Goal: Task Accomplishment & Management: Complete application form

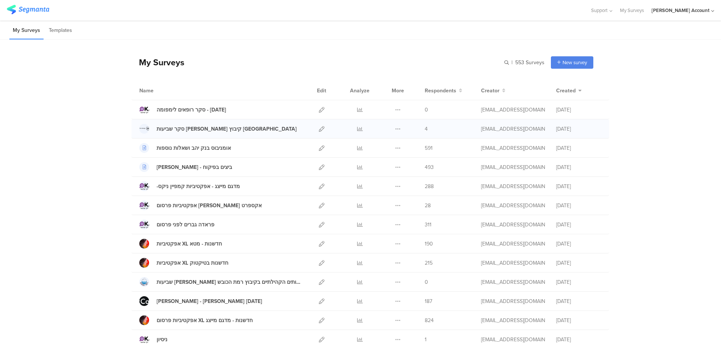
scroll to position [50, 0]
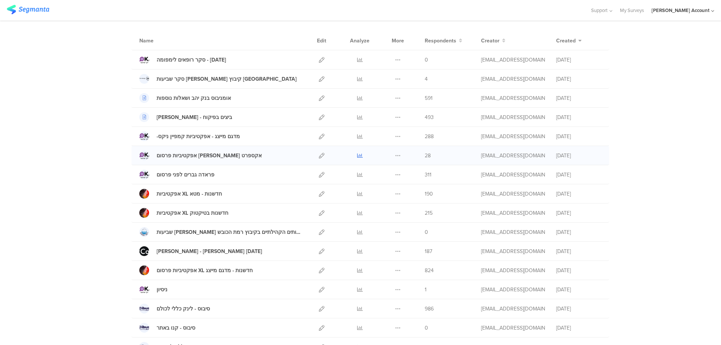
click at [357, 156] on icon at bounding box center [360, 156] width 6 height 6
click at [319, 155] on icon at bounding box center [322, 156] width 6 height 6
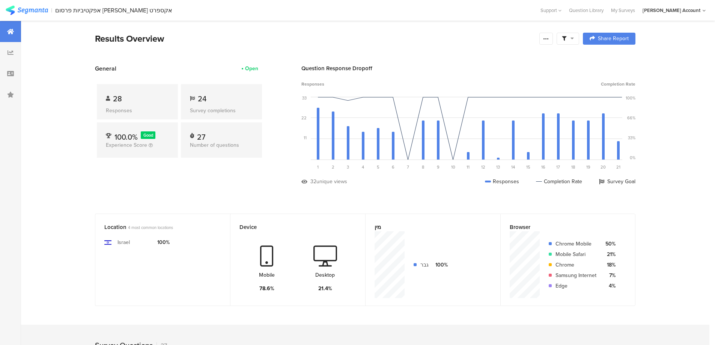
click at [569, 42] on div at bounding box center [568, 39] width 23 height 12
click at [609, 60] on span at bounding box center [606, 60] width 11 height 6
click at [546, 38] on icon at bounding box center [546, 39] width 6 height 6
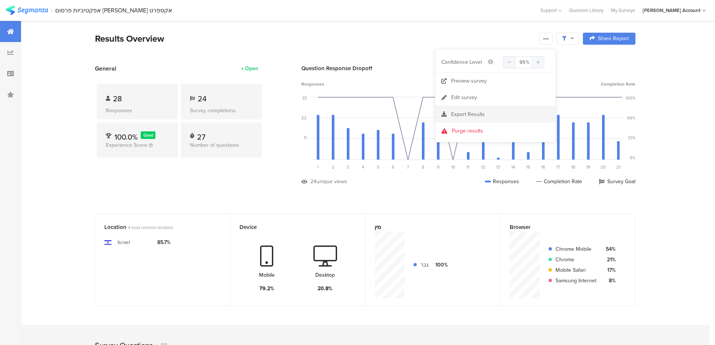
click at [480, 112] on span "Export Results" at bounding box center [468, 114] width 34 height 8
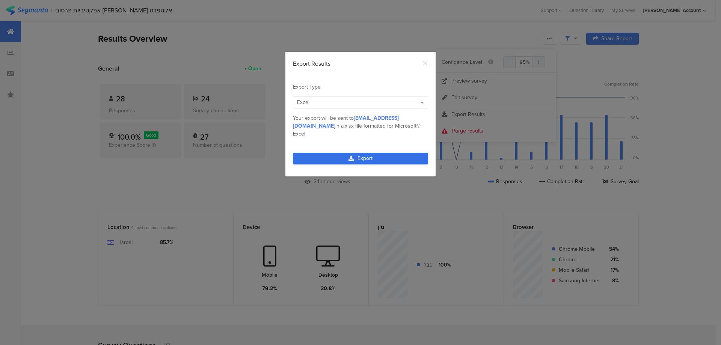
click at [386, 153] on link "Export" at bounding box center [360, 159] width 135 height 12
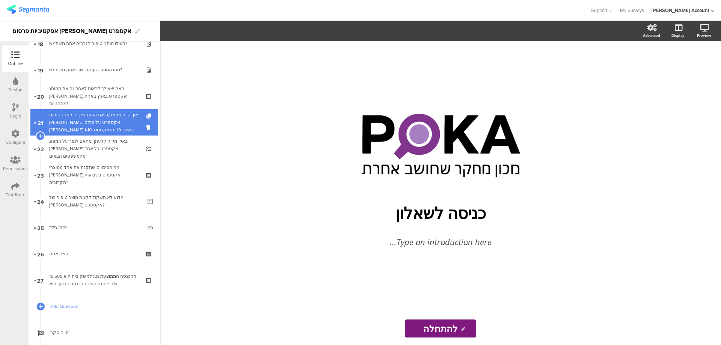
scroll to position [558, 0]
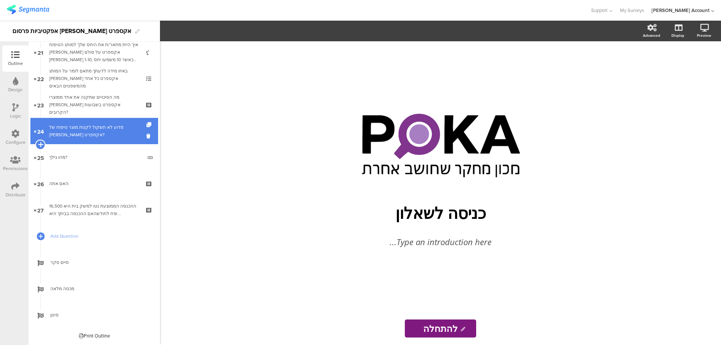
click at [39, 144] on icon at bounding box center [40, 144] width 5 height 7
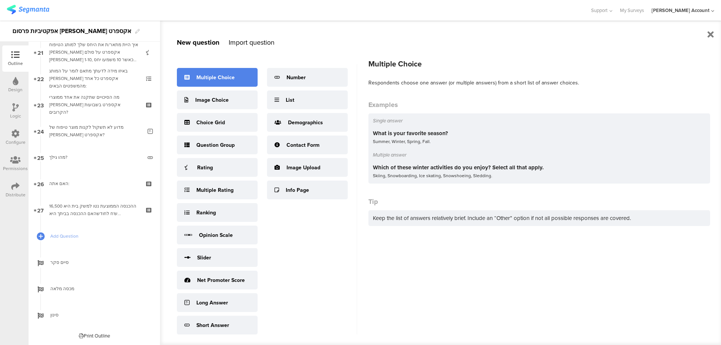
click at [228, 77] on div "Multiple Choice" at bounding box center [215, 78] width 38 height 8
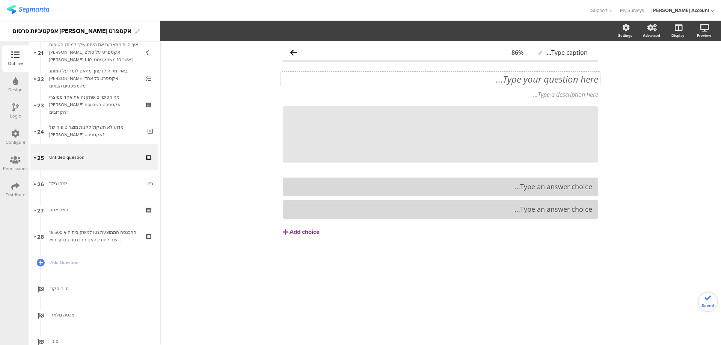
click at [563, 80] on div "Type your question here..." at bounding box center [440, 79] width 319 height 15
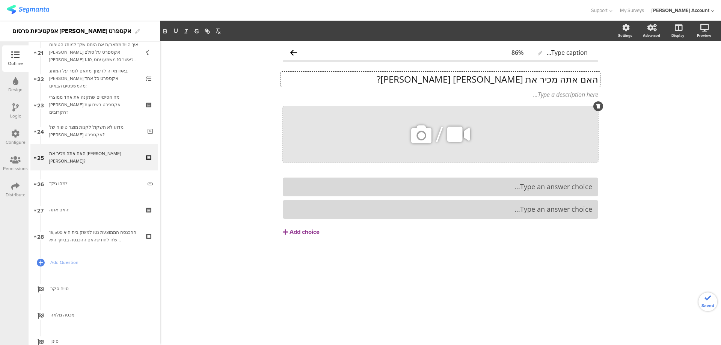
click at [423, 136] on icon at bounding box center [422, 135] width 26 height 26
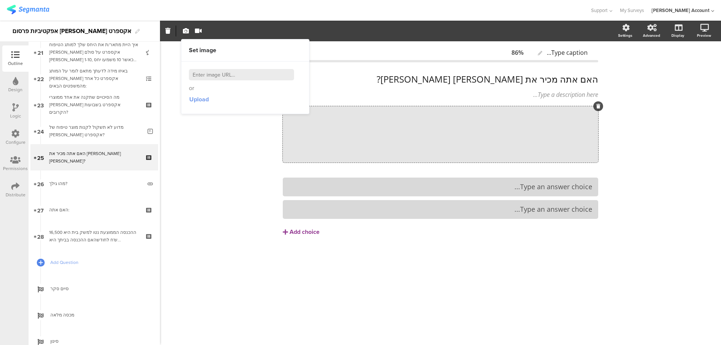
click at [194, 97] on span "Upload" at bounding box center [199, 99] width 20 height 9
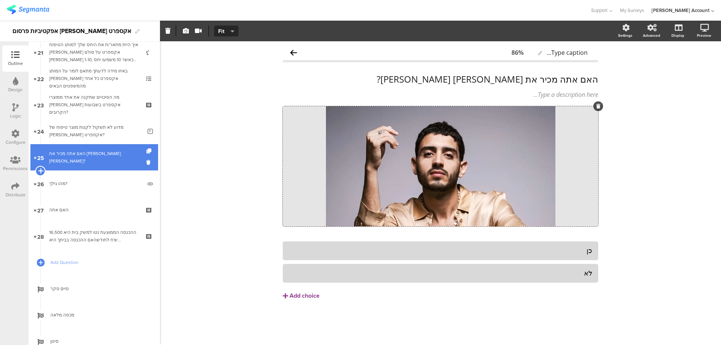
click at [42, 169] on icon at bounding box center [40, 170] width 5 height 7
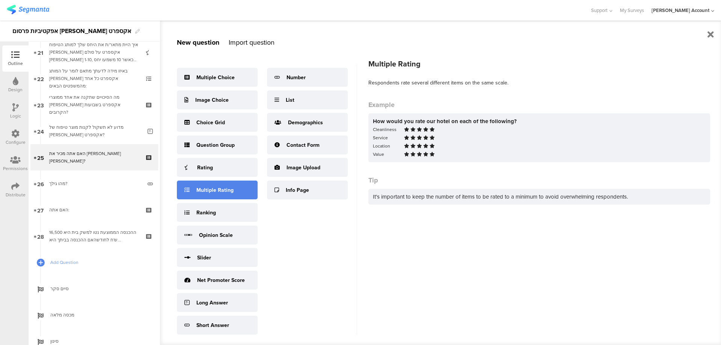
click at [235, 192] on div "Multiple Rating" at bounding box center [217, 190] width 81 height 19
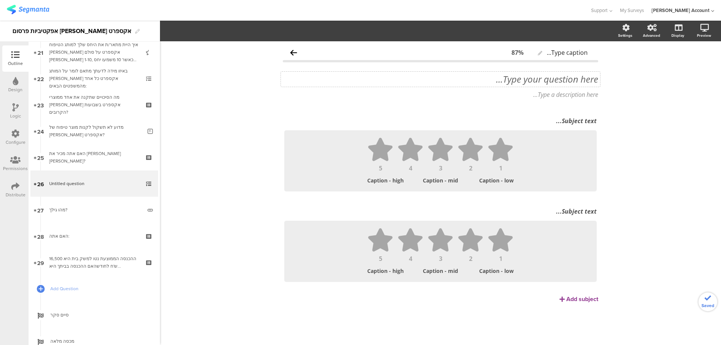
click at [561, 79] on div "Type your question here..." at bounding box center [440, 79] width 319 height 15
click at [561, 78] on p at bounding box center [440, 79] width 315 height 11
click at [569, 121] on div "Subject text..." at bounding box center [440, 121] width 316 height 12
click at [565, 213] on div "Subject text..." at bounding box center [440, 211] width 312 height 8
click at [546, 121] on div "מתאים לפרסם את מן אקספרט מתאים לפרסם את מן אקספרט מתאים לפרסם את מן אקספרט" at bounding box center [440, 121] width 316 height 12
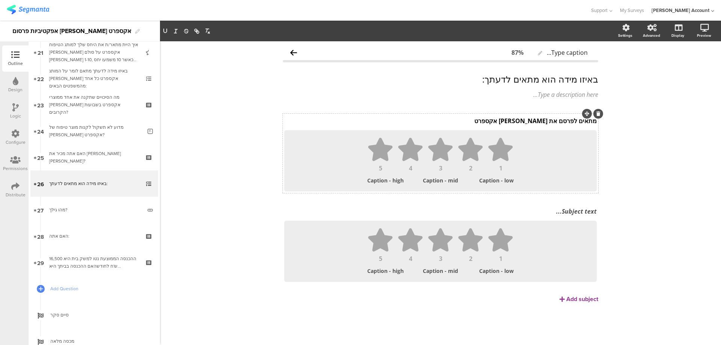
click at [548, 122] on p "מתאים לפרסם את מן אקספרט" at bounding box center [440, 121] width 312 height 8
click at [571, 210] on div "Subject text..." at bounding box center [440, 211] width 316 height 12
click at [448, 84] on div "באיזו מידה הוא מתאים לדעתך: באיזו מידה הוא מתאים לדעתך: באיזו מידה הוא מתאים לד…" at bounding box center [440, 79] width 319 height 15
drag, startPoint x: 473, startPoint y: 80, endPoint x: 557, endPoint y: 77, distance: 84.2
click at [557, 77] on p "באיזו מידה הוא מתאים לדעתך:" at bounding box center [440, 79] width 315 height 11
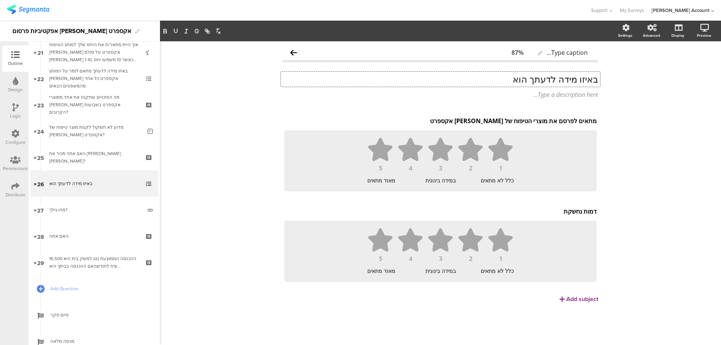
click at [515, 79] on p "באיזו מידה לדעתך הוא" at bounding box center [440, 79] width 315 height 11
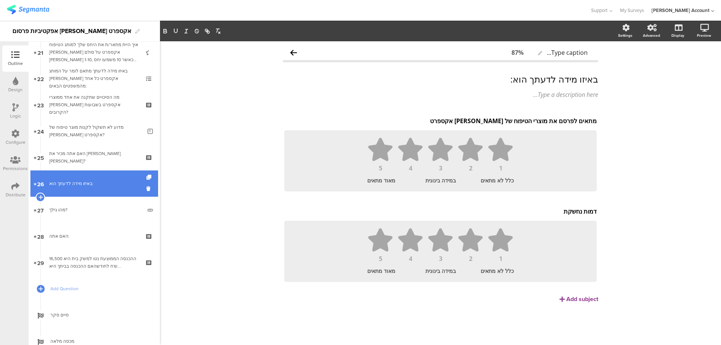
drag, startPoint x: 74, startPoint y: 183, endPoint x: 65, endPoint y: 177, distance: 11.0
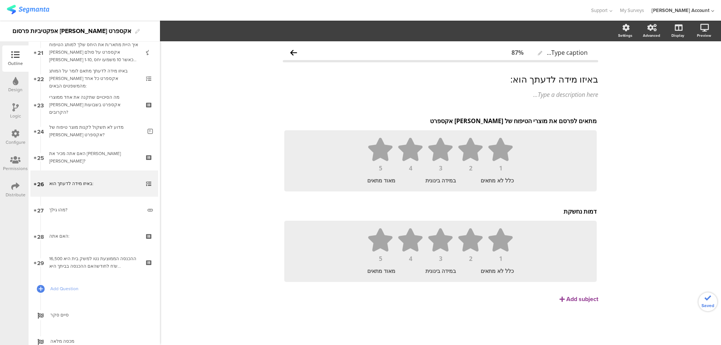
click at [16, 109] on icon at bounding box center [15, 107] width 6 height 8
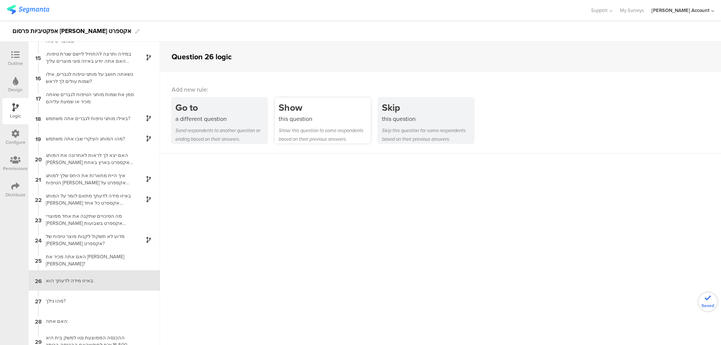
scroll to position [285, 0]
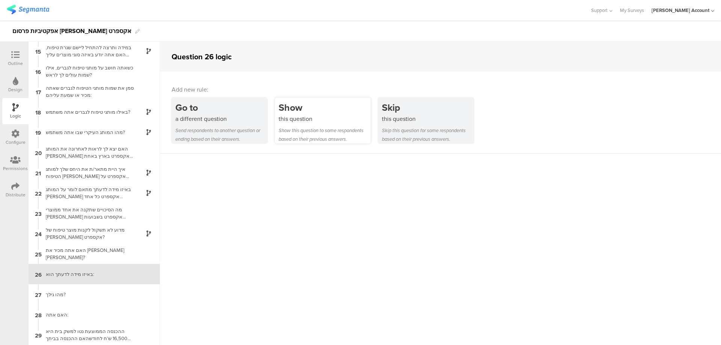
click at [294, 124] on div "Show this question Show this question to some respondents based on their previo…" at bounding box center [323, 121] width 96 height 46
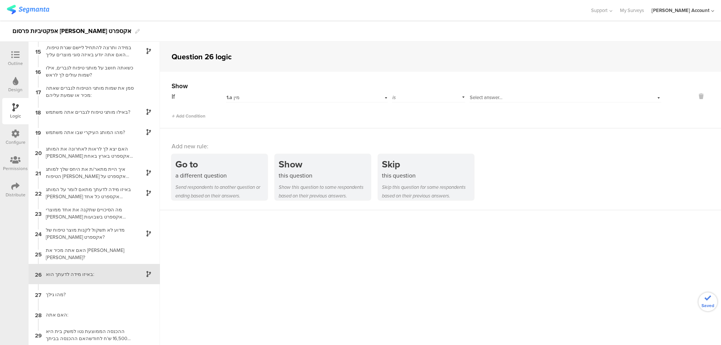
click at [286, 100] on div "1.a מין" at bounding box center [294, 97] width 136 height 7
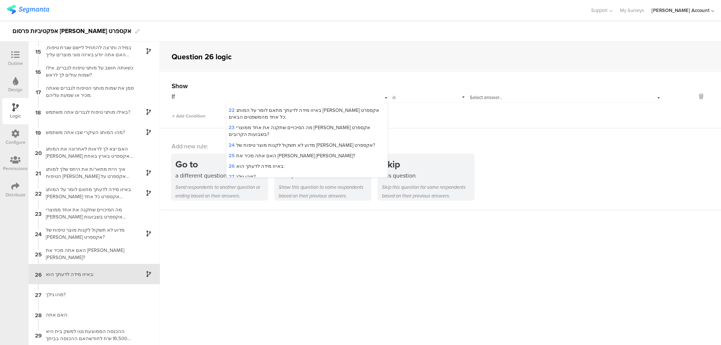
scroll to position [279, 0]
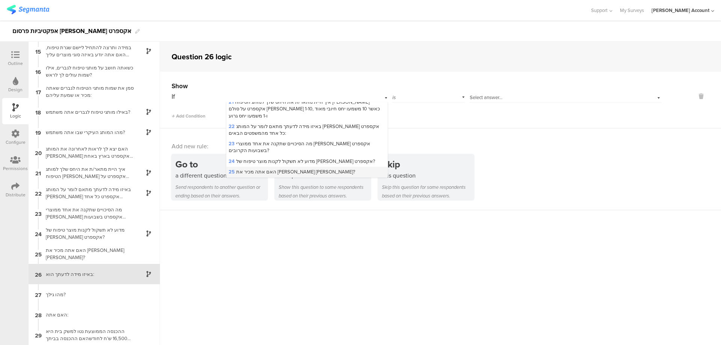
click at [330, 167] on div "25 האם אתה מכיר את תמיר גרינברג?" at bounding box center [306, 172] width 161 height 11
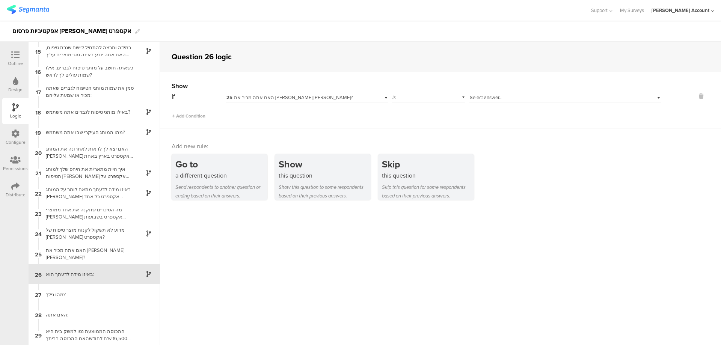
click at [488, 96] on span "Select answer..." at bounding box center [486, 97] width 33 height 7
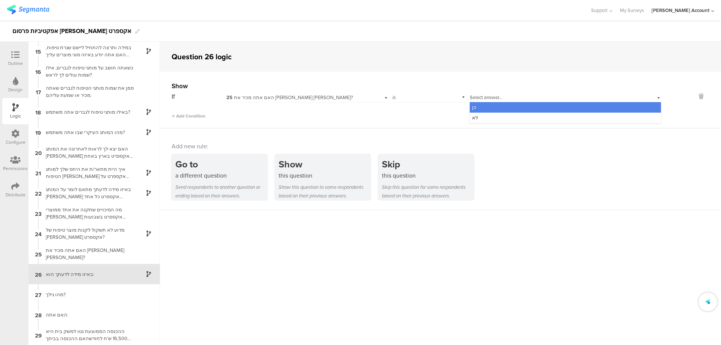
click at [500, 103] on div "כן" at bounding box center [565, 107] width 191 height 11
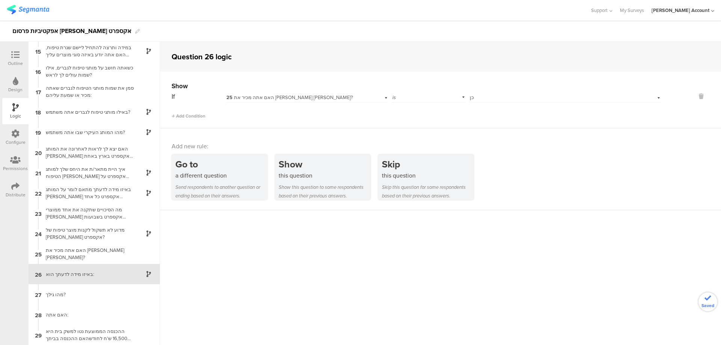
click at [87, 272] on div "באיזו מידה לדעתך הוא:" at bounding box center [88, 274] width 94 height 7
click at [17, 61] on div "Outline" at bounding box center [15, 63] width 15 height 7
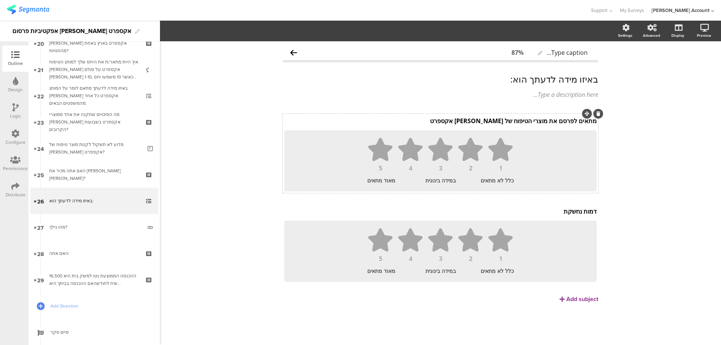
scroll to position [549, 0]
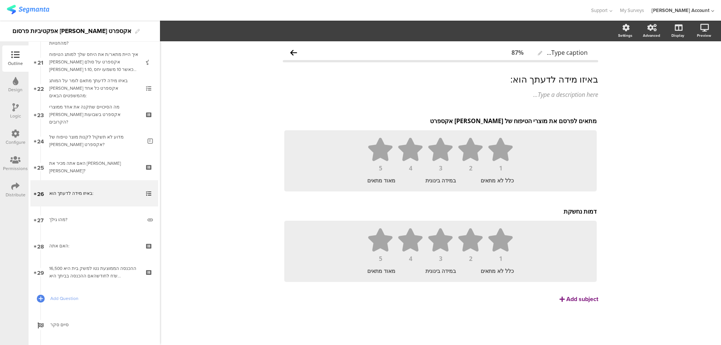
click at [589, 300] on div "Add subject" at bounding box center [582, 299] width 32 height 9
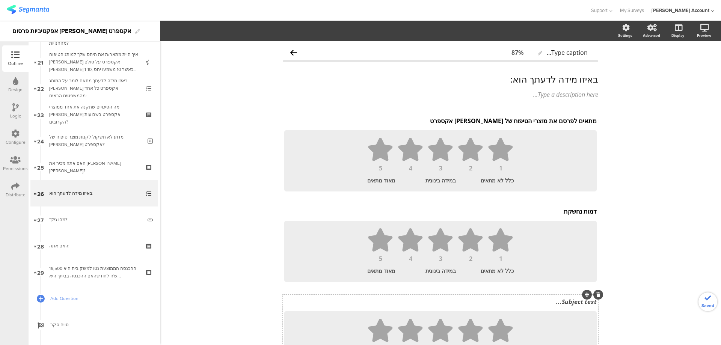
click at [571, 302] on div "Subject text..." at bounding box center [440, 302] width 312 height 8
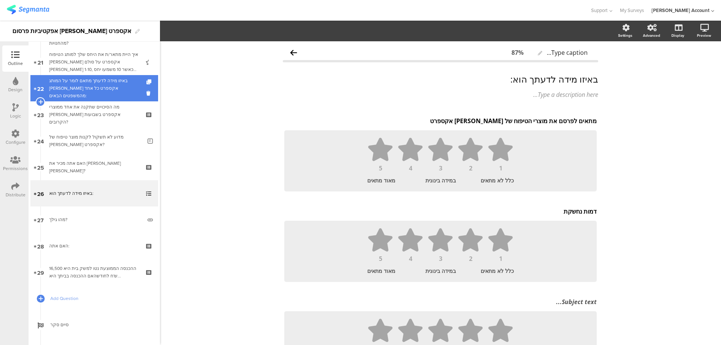
click at [115, 84] on div "באיזו מידה לדעתך מתאם לומר על המותג מן אקספרט כל אחד מהמשפטים הבאים:" at bounding box center [94, 88] width 90 height 23
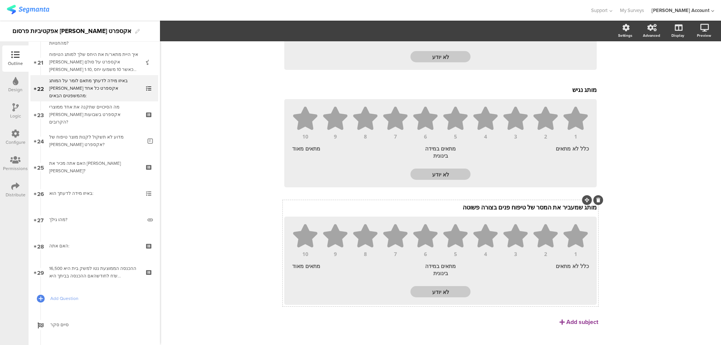
scroll to position [355, 0]
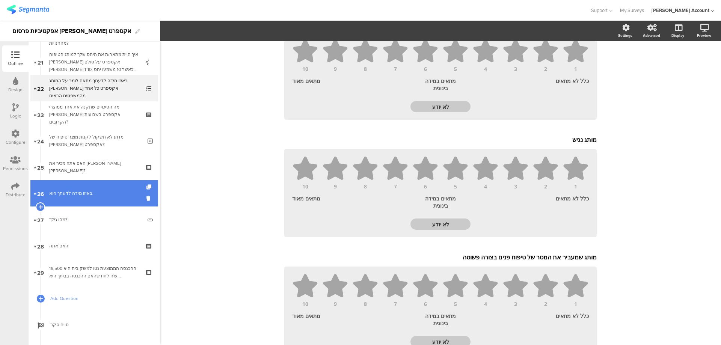
click at [92, 196] on div "באיזו מידה לדעתך הוא:" at bounding box center [94, 194] width 90 height 8
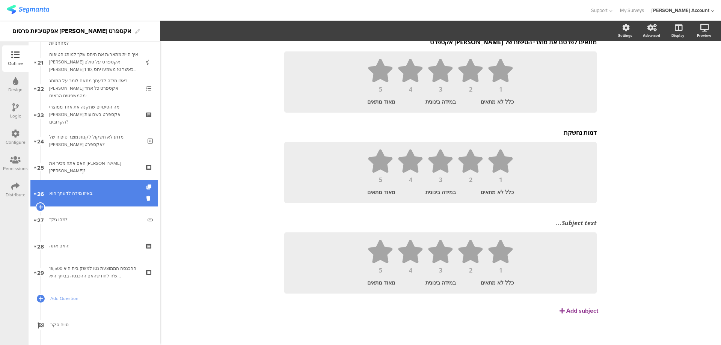
scroll to position [79, 0]
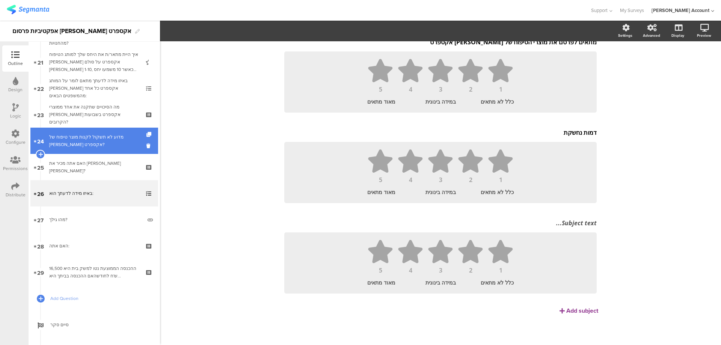
click at [108, 142] on div "מדוע לא תשקול לקנות מוצר טיפוח של מן אקספרט?" at bounding box center [95, 140] width 93 height 15
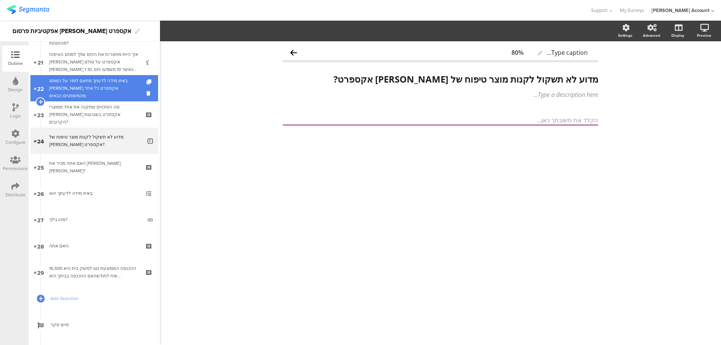
click at [115, 92] on div "באיזו מידה לדעתך מתאם לומר על המותג מן אקספרט כל אחד מהמשפטים הבאים:" at bounding box center [94, 88] width 90 height 23
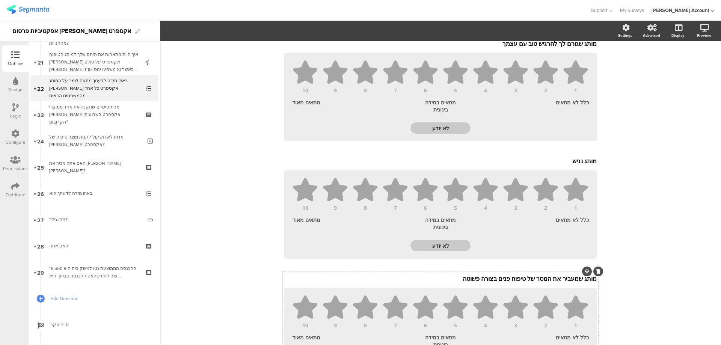
scroll to position [350, 0]
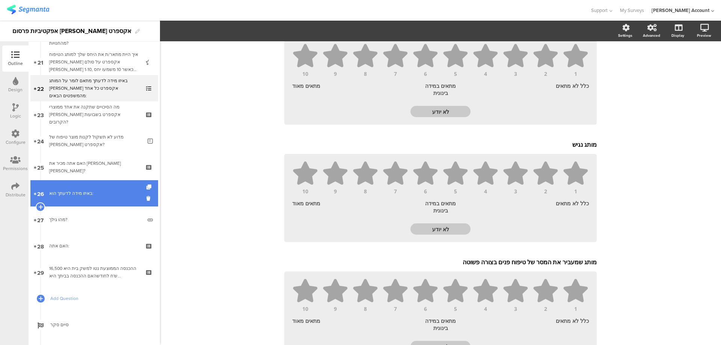
click at [100, 191] on div "באיזו מידה לדעתך הוא:" at bounding box center [94, 194] width 90 height 8
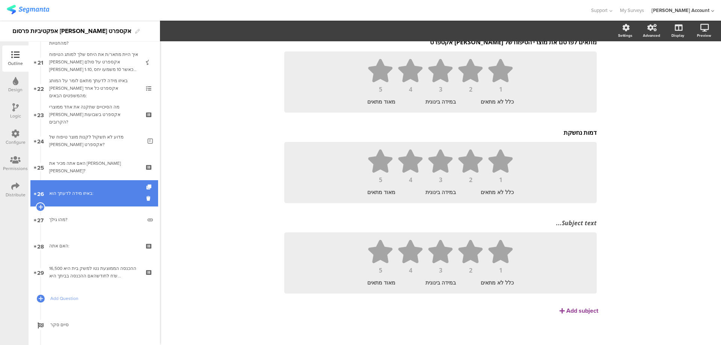
scroll to position [79, 0]
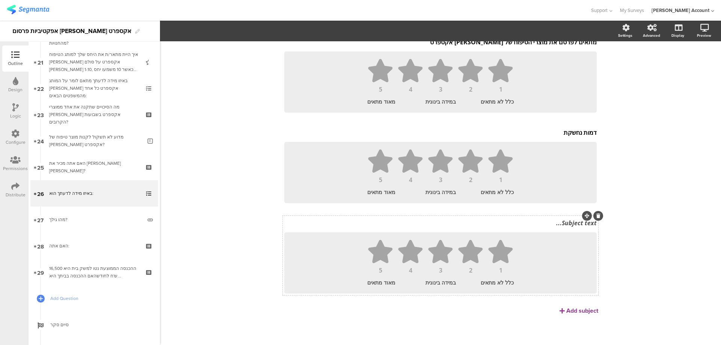
click at [529, 229] on div "Subject text..." at bounding box center [440, 223] width 316 height 12
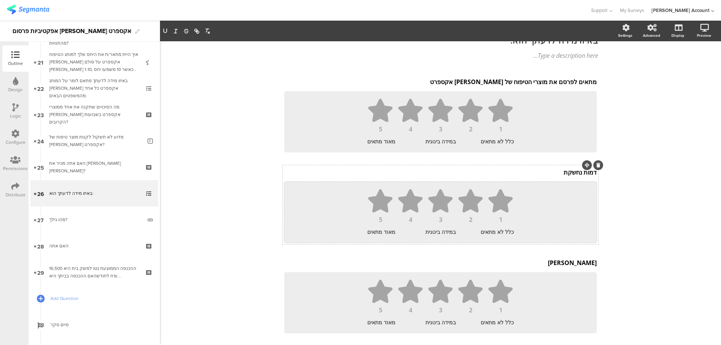
scroll to position [22, 0]
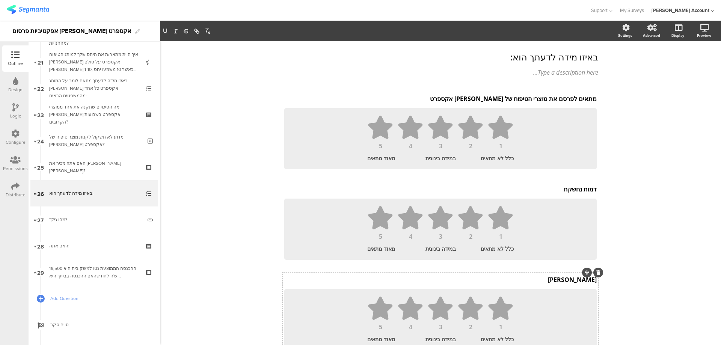
click at [596, 271] on icon at bounding box center [598, 272] width 4 height 5
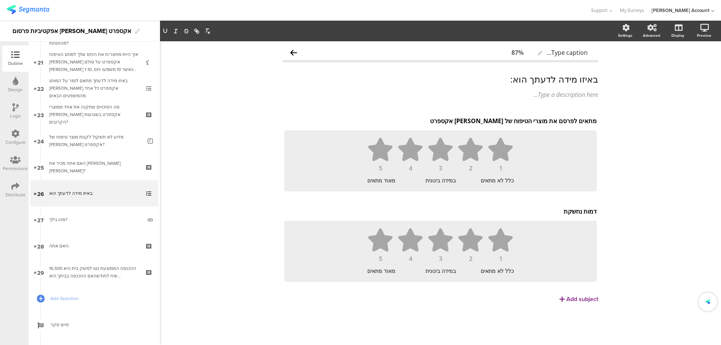
scroll to position [0, 0]
drag, startPoint x: 581, startPoint y: 212, endPoint x: 535, endPoint y: 208, distance: 46.3
click at [535, 208] on div "דמות נחשקת דמות נחשקת דמות נחשקת" at bounding box center [440, 211] width 316 height 12
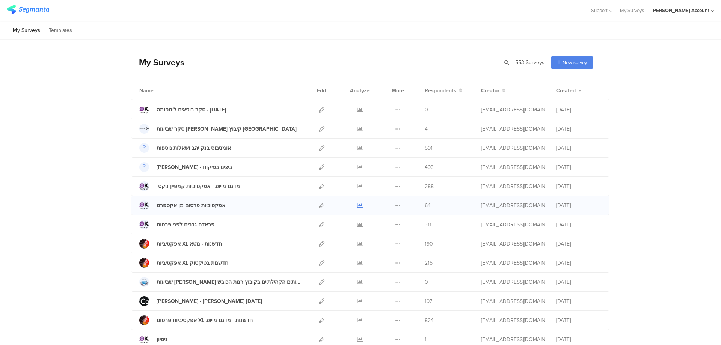
click at [357, 203] on icon at bounding box center [360, 206] width 6 height 6
click at [358, 204] on icon at bounding box center [360, 206] width 6 height 6
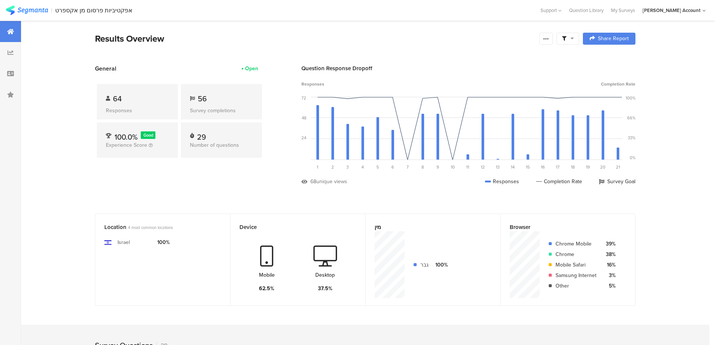
click at [567, 39] on icon at bounding box center [564, 38] width 5 height 5
click at [608, 58] on span at bounding box center [606, 60] width 11 height 6
click at [549, 38] on icon at bounding box center [546, 39] width 6 height 6
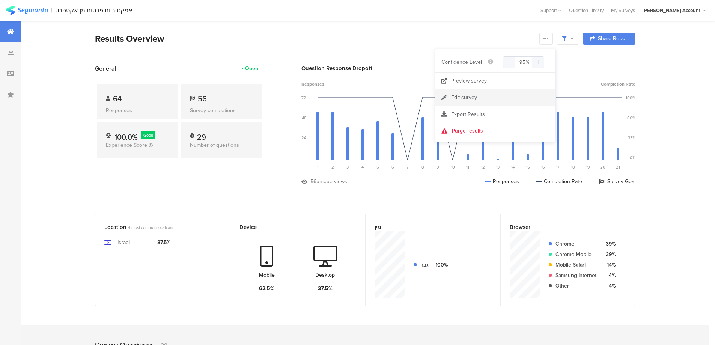
click at [477, 94] on link "Edit survey" at bounding box center [496, 97] width 120 height 17
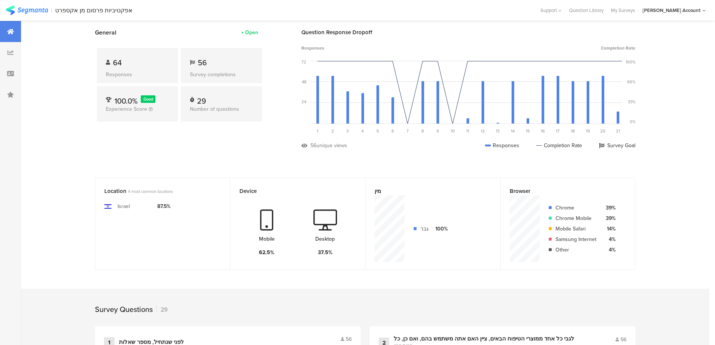
scroll to position [98, 0]
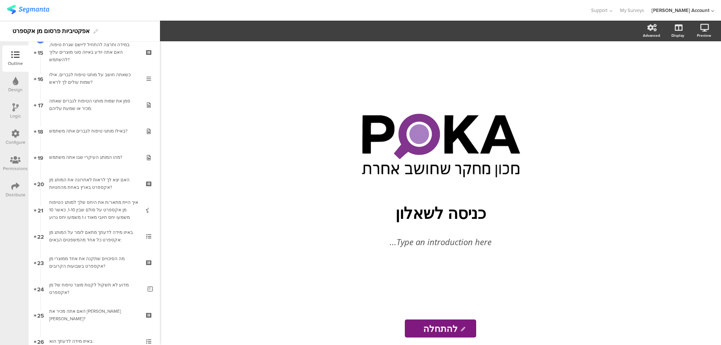
scroll to position [500, 0]
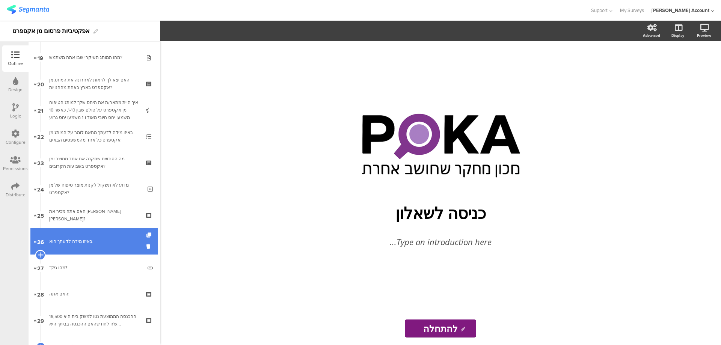
click at [41, 254] on icon at bounding box center [40, 255] width 5 height 7
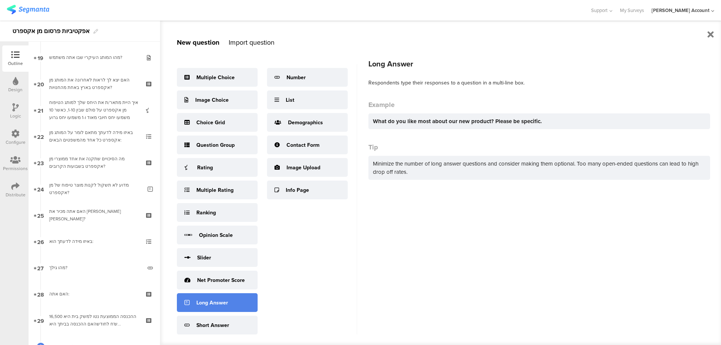
click at [240, 300] on div "Long Answer" at bounding box center [217, 302] width 81 height 19
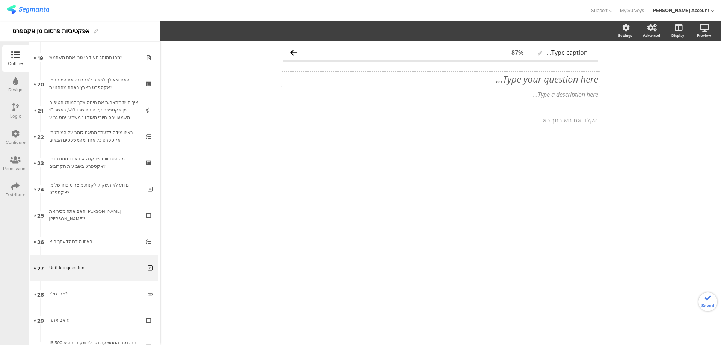
click at [575, 85] on div "Type your question here..." at bounding box center [440, 79] width 319 height 15
click at [13, 109] on icon at bounding box center [15, 107] width 6 height 8
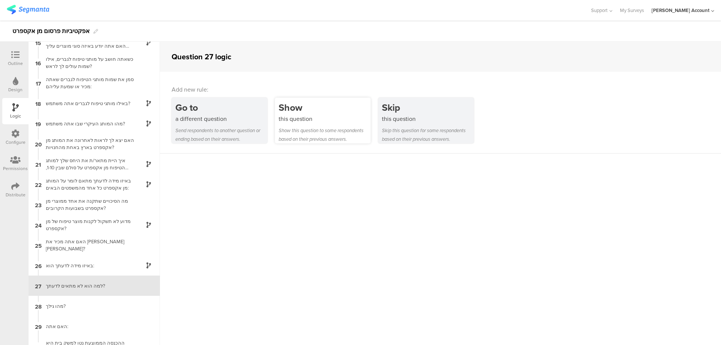
scroll to position [305, 0]
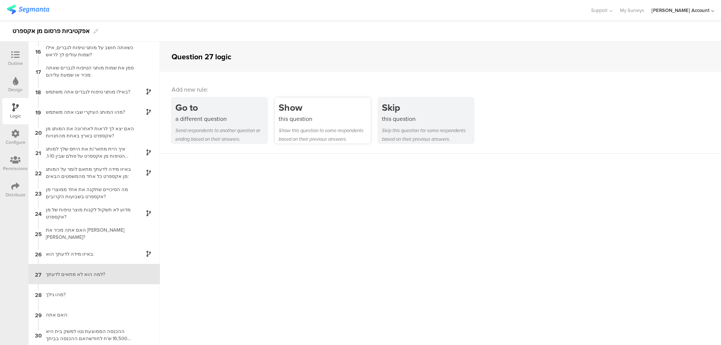
click at [310, 122] on div "this question" at bounding box center [325, 119] width 92 height 9
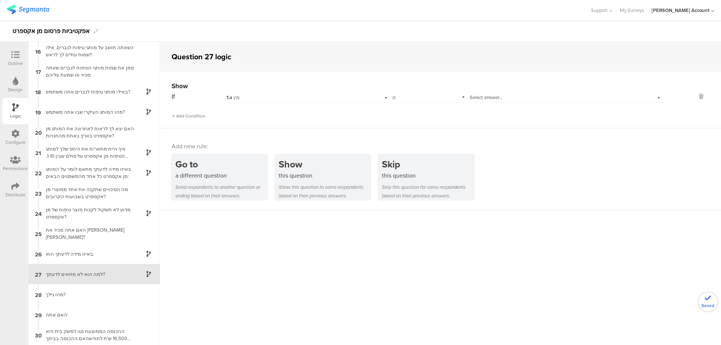
click at [301, 97] on div "1.a מין" at bounding box center [294, 97] width 136 height 7
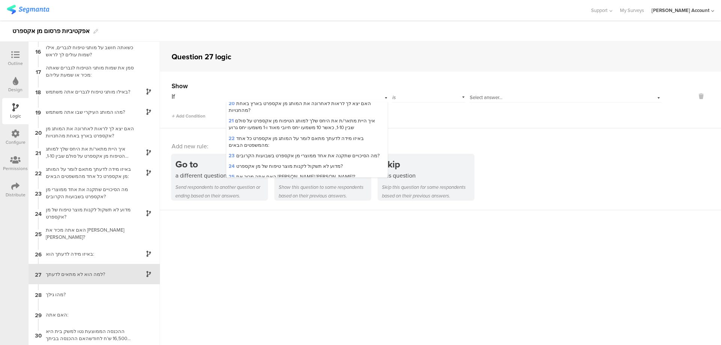
scroll to position [300, 0]
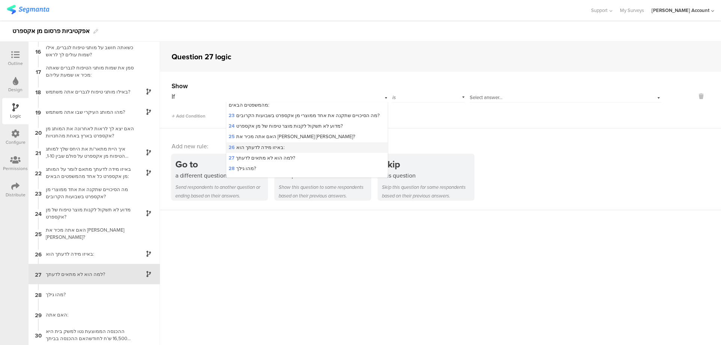
click at [302, 142] on div "26 באיזו מידה לדעתך הוא:" at bounding box center [306, 147] width 161 height 11
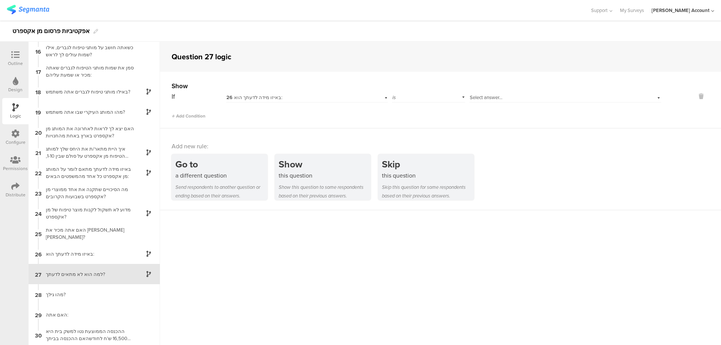
drag, startPoint x: 481, startPoint y: 93, endPoint x: 485, endPoint y: 95, distance: 4.5
click at [466, 93] on div "is" at bounding box center [429, 97] width 74 height 12
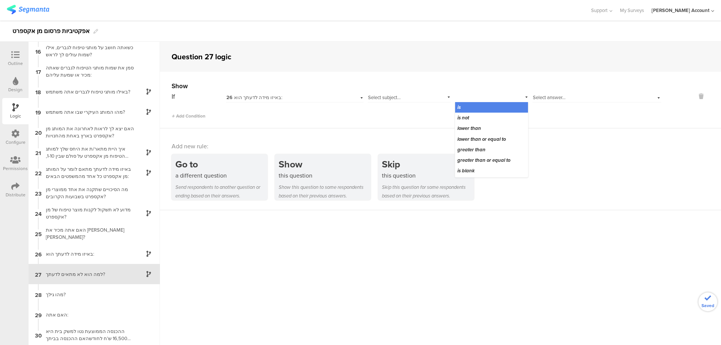
click at [543, 96] on span "Select answer..." at bounding box center [549, 97] width 33 height 7
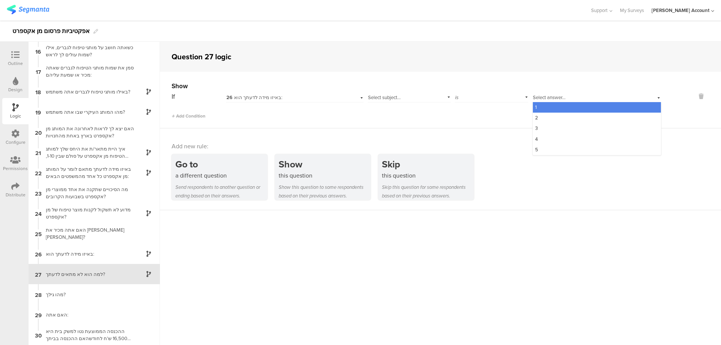
click at [449, 94] on div "If 26 באיזו מידה לדעתך הוא: Select subject... is Select answer... 1 2 3 4 5" at bounding box center [417, 97] width 490 height 12
click at [460, 96] on div "is" at bounding box center [492, 97] width 74 height 12
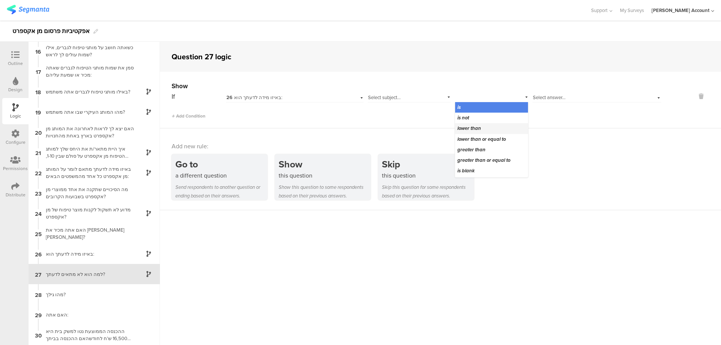
click at [485, 125] on div "lower than" at bounding box center [491, 128] width 73 height 11
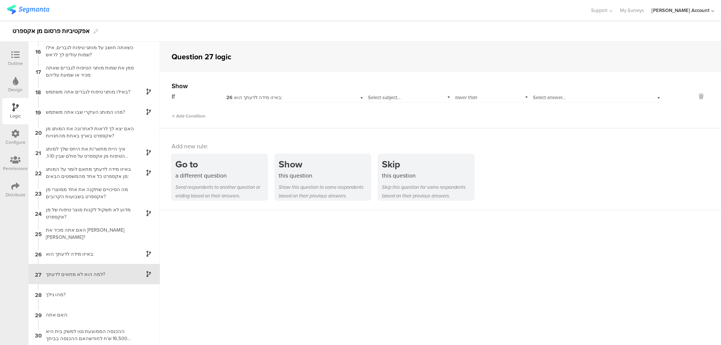
click at [399, 95] on div "Select subject..." at bounding box center [409, 97] width 83 height 12
click at [421, 106] on span "מתאים לפרסם את מוצרי הטיפוח של מן אקספרט" at bounding box center [407, 111] width 75 height 14
click at [540, 98] on span "Select answer..." at bounding box center [549, 97] width 33 height 7
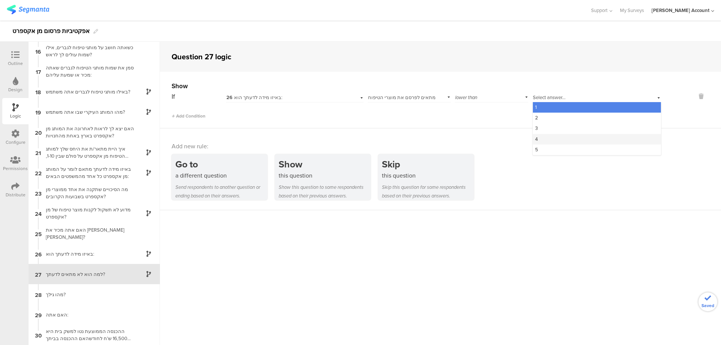
click at [544, 136] on div "4" at bounding box center [597, 139] width 128 height 11
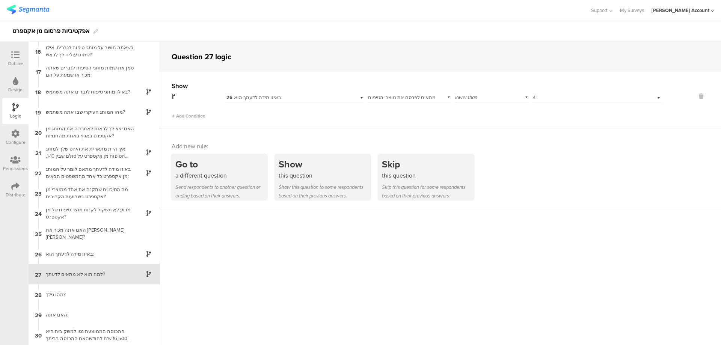
click at [108, 273] on div "למה הוא לא מתאים לדעתך?" at bounding box center [88, 274] width 94 height 7
click at [17, 58] on icon at bounding box center [15, 55] width 8 height 8
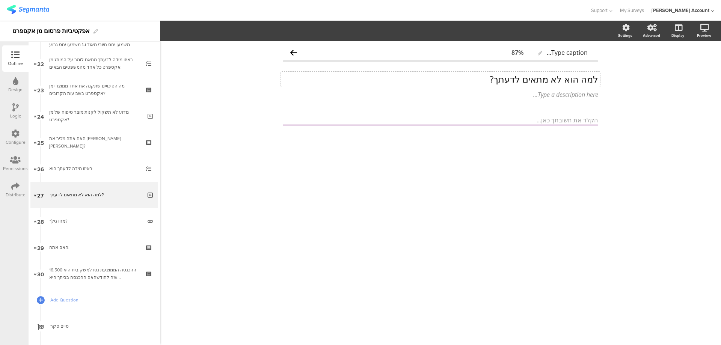
scroll to position [575, 0]
click at [523, 78] on div "למה הוא לא מתאים לדעתך? למה הוא לא מתאים לדעתך?" at bounding box center [440, 79] width 319 height 15
click at [536, 83] on p "למה הוא לא מתאים לפרסם את מוצרי הטיפוח של מן אקספרט לדעתך?" at bounding box center [440, 79] width 315 height 11
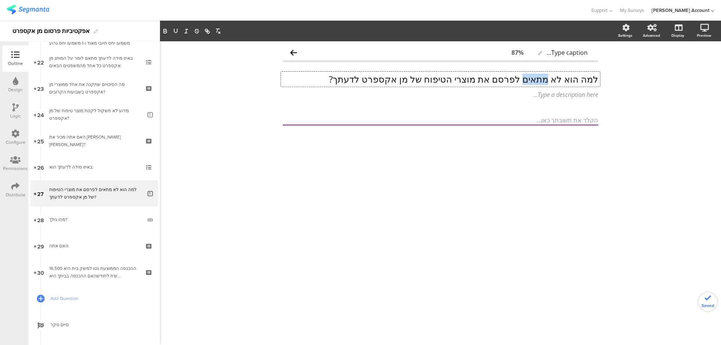
click at [536, 83] on p "למה הוא לא מתאים לפרסם את מוצרי הטיפוח של מן אקספרט לדעתך?" at bounding box center [440, 79] width 315 height 11
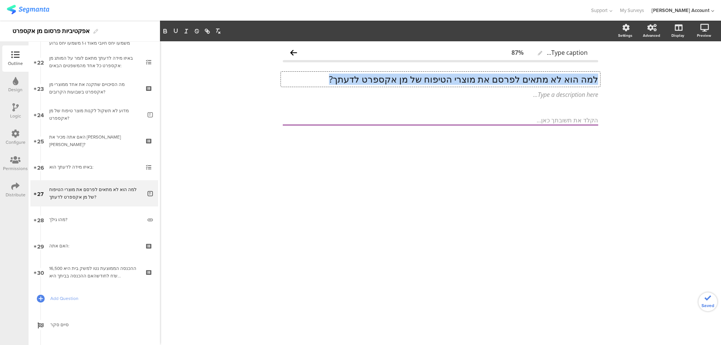
click at [536, 83] on p "למה הוא לא מתאים לפרסם את מוצרי הטיפוח של מן אקספרט לדעתך?" at bounding box center [440, 79] width 315 height 11
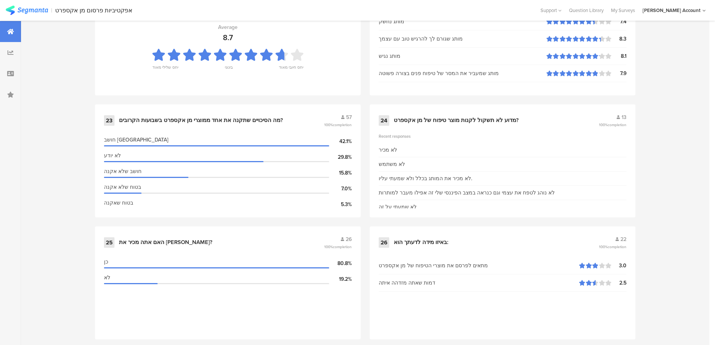
scroll to position [1652, 0]
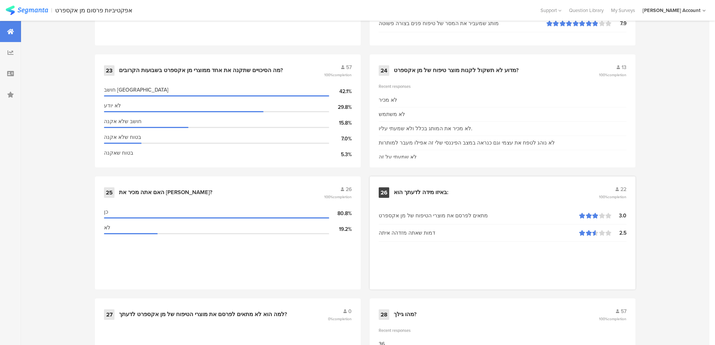
click at [451, 190] on div "באיזו מידה לדעתך הוא:" at bounding box center [496, 193] width 204 height 8
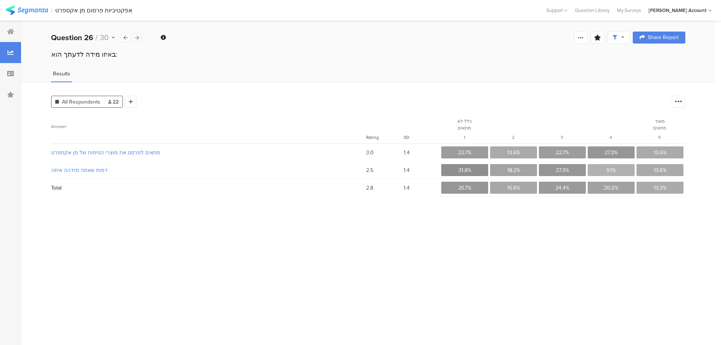
click at [138, 38] on icon at bounding box center [137, 37] width 4 height 5
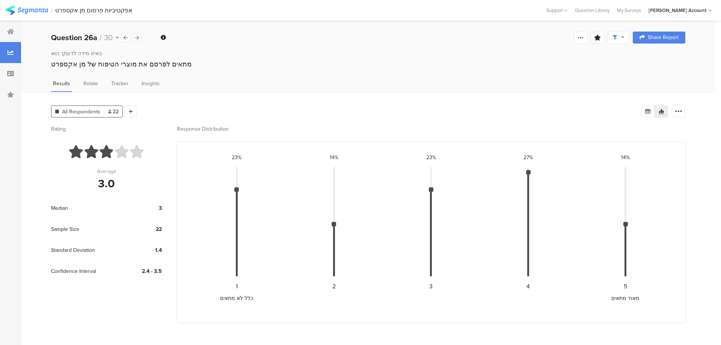
click at [138, 38] on icon at bounding box center [137, 37] width 4 height 5
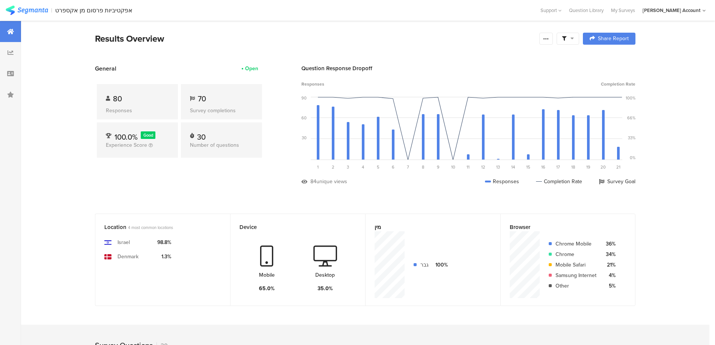
click at [574, 39] on icon at bounding box center [572, 38] width 3 height 5
click at [610, 59] on span at bounding box center [606, 60] width 11 height 6
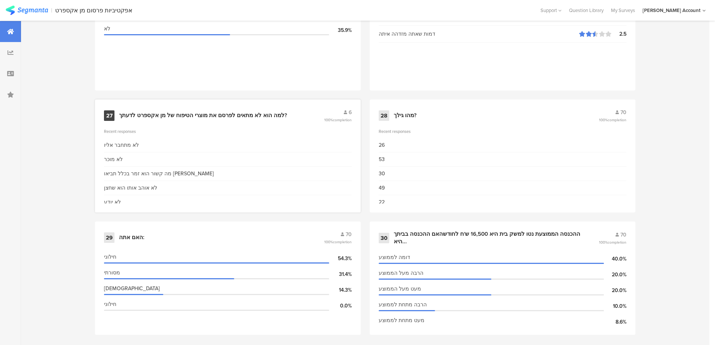
scroll to position [1852, 0]
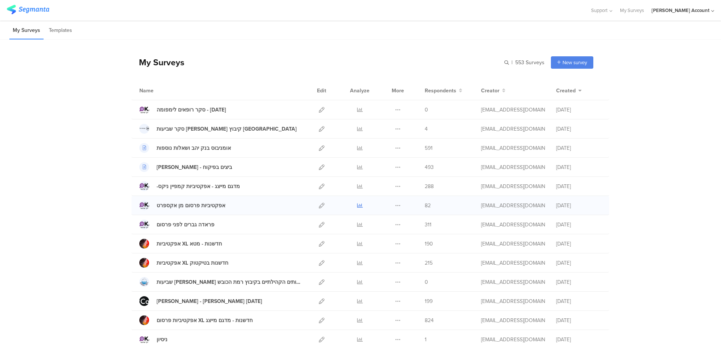
click at [359, 204] on icon at bounding box center [360, 206] width 6 height 6
click at [357, 205] on icon at bounding box center [360, 206] width 6 height 6
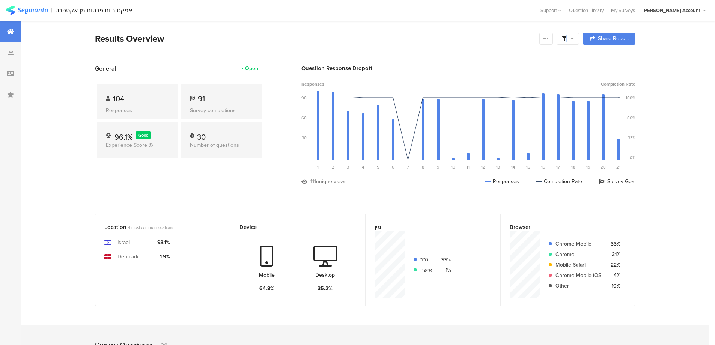
click at [570, 40] on span at bounding box center [568, 38] width 12 height 7
click at [611, 59] on span at bounding box center [606, 60] width 11 height 6
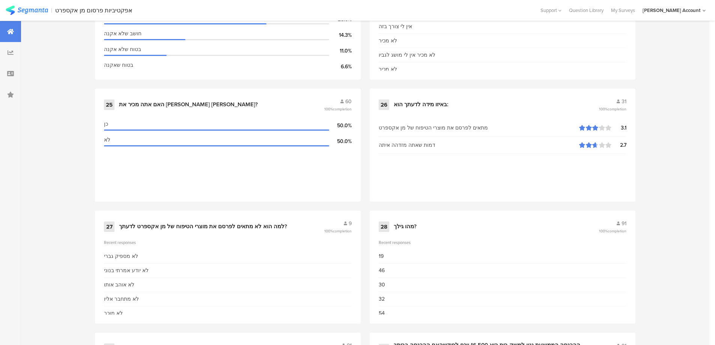
scroll to position [1756, 0]
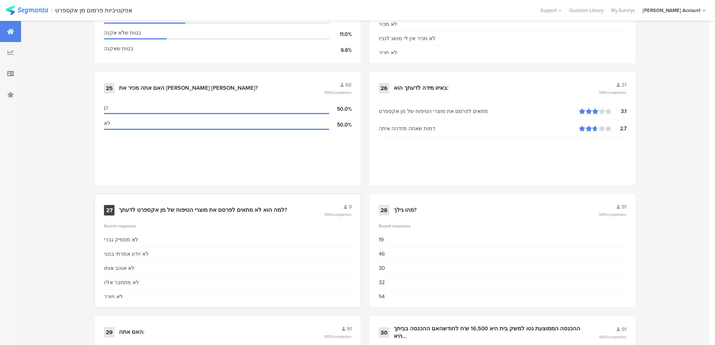
click at [160, 211] on div "למה הוא לא מתאים לפרסם את מוצרי הטיפוח של מן אקספרט לדעתך?" at bounding box center [203, 211] width 168 height 8
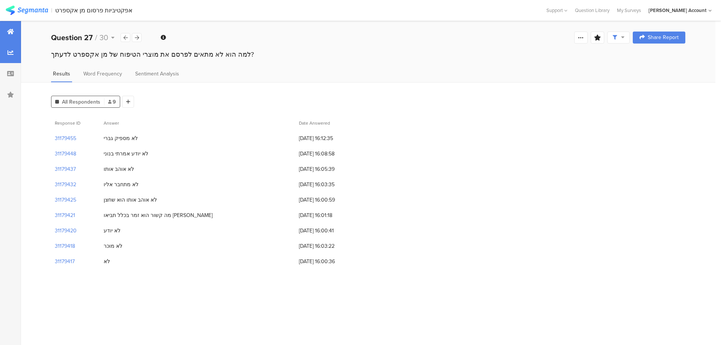
click at [9, 30] on icon at bounding box center [10, 32] width 7 height 6
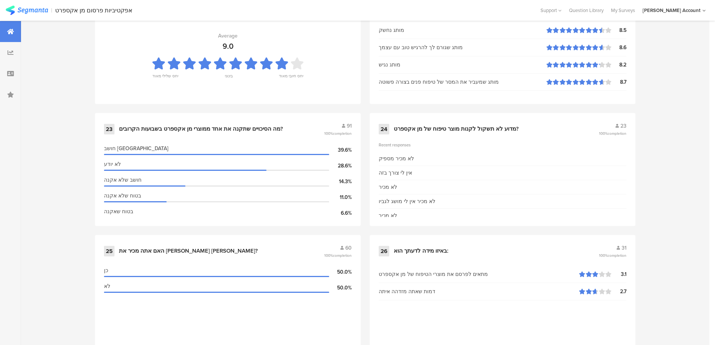
scroll to position [1657, 0]
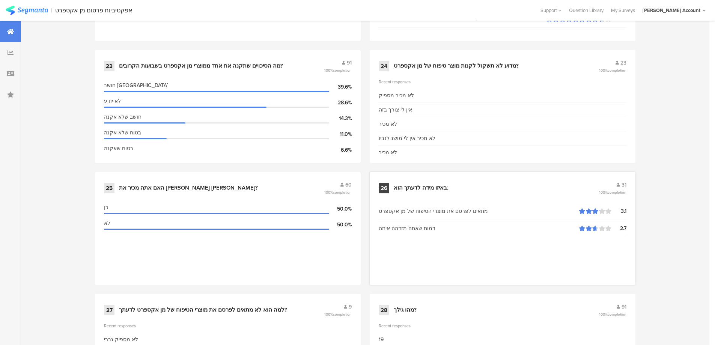
click at [421, 185] on div "באיזו מידה לדעתך הוא:" at bounding box center [421, 188] width 55 height 8
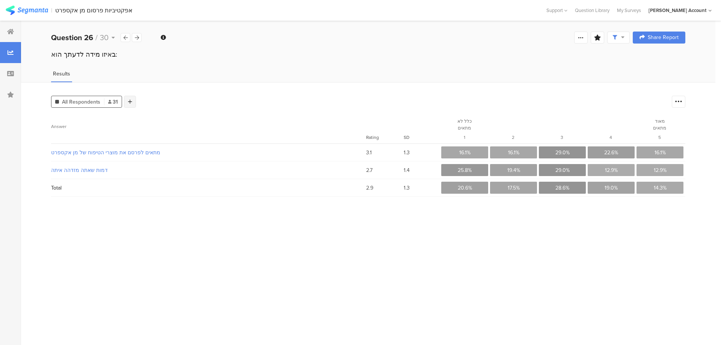
click at [130, 99] on icon at bounding box center [130, 101] width 4 height 5
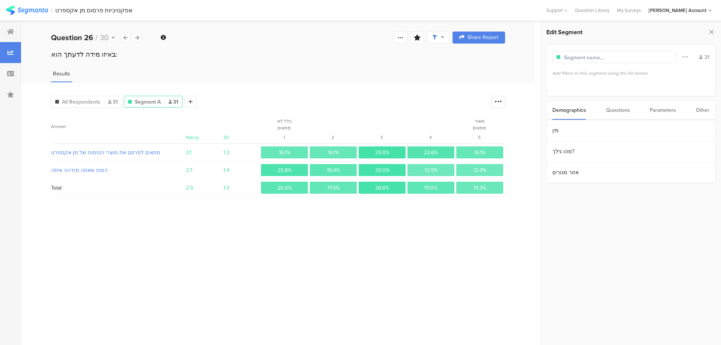
click at [624, 112] on div "Questions" at bounding box center [618, 110] width 24 height 19
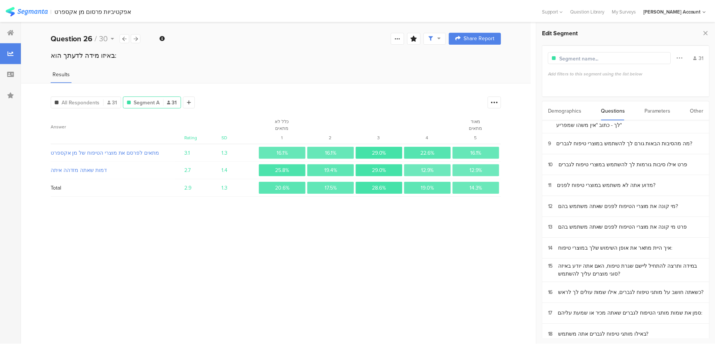
scroll to position [200, 0]
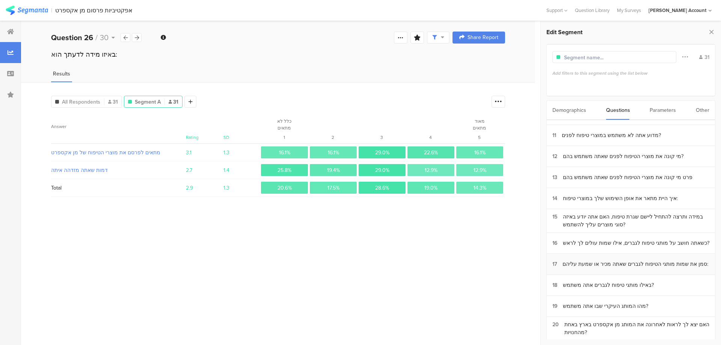
click at [617, 265] on div "סמן את שמות מותגי הטיפוח לגברים שאתה מכיר או שמעת עליהם:" at bounding box center [635, 264] width 146 height 8
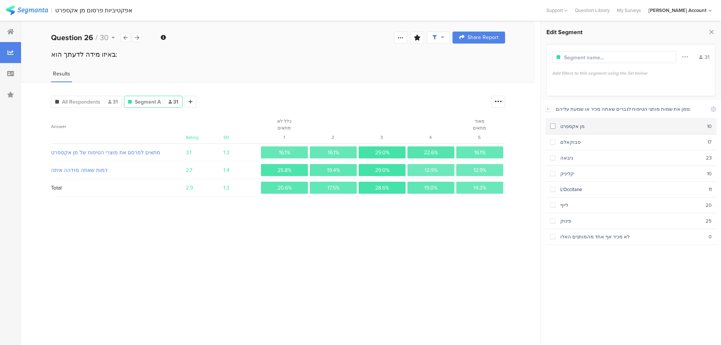
click at [599, 129] on div "מן אקספרט" at bounding box center [631, 126] width 152 height 7
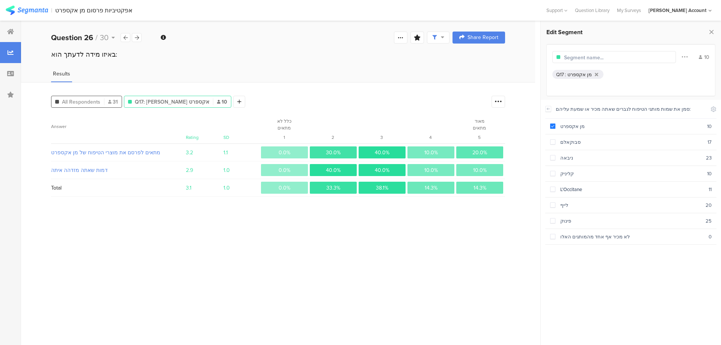
click at [74, 99] on span "All Respondents" at bounding box center [81, 102] width 38 height 8
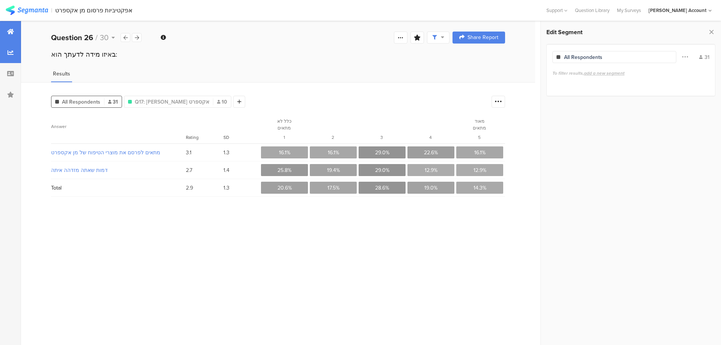
click at [14, 31] on div at bounding box center [10, 31] width 21 height 21
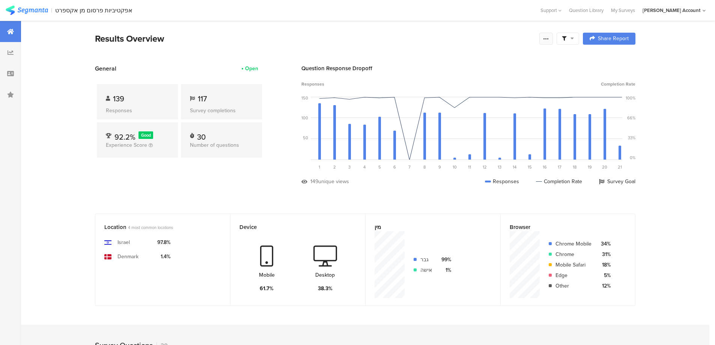
click at [547, 37] on icon at bounding box center [546, 39] width 6 height 6
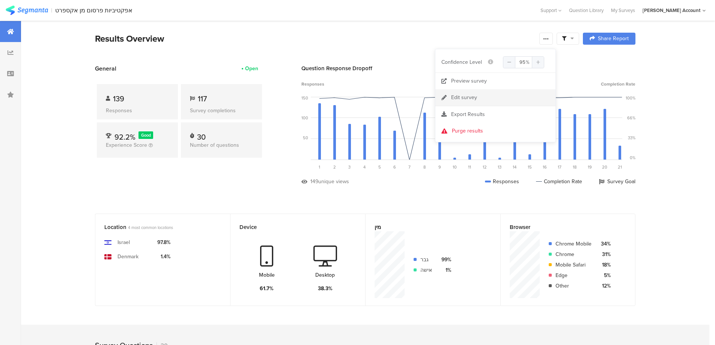
click at [468, 96] on div "Edit survey" at bounding box center [464, 98] width 26 height 8
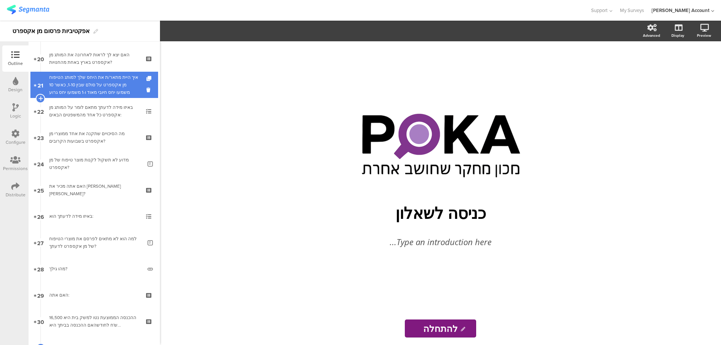
scroll to position [551, 0]
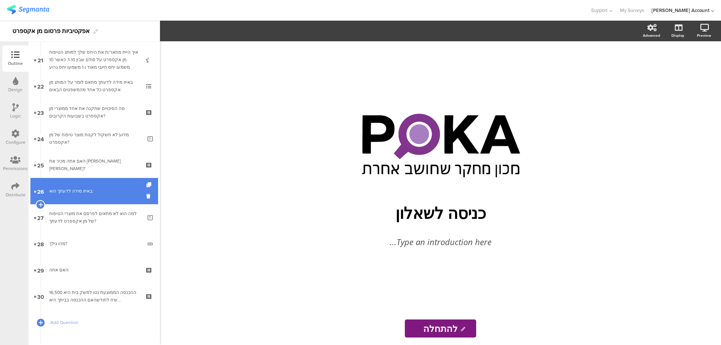
click at [119, 191] on div "באיזו מידה לדעתך הוא:" at bounding box center [94, 191] width 90 height 8
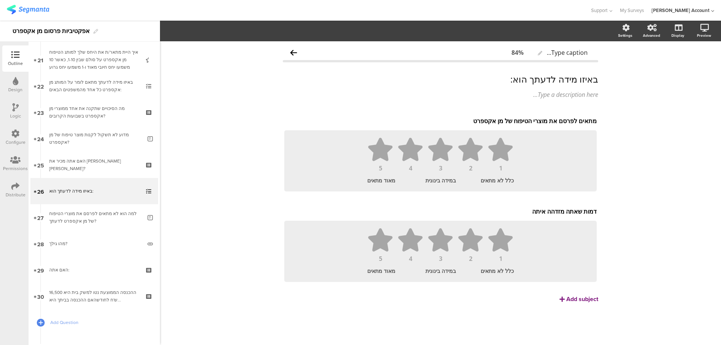
click at [576, 299] on div "Add subject" at bounding box center [582, 299] width 32 height 9
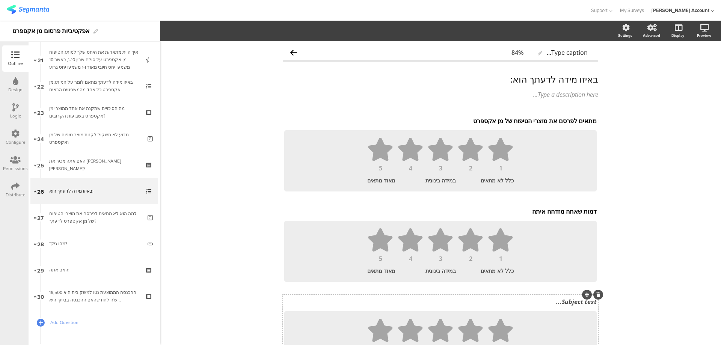
click at [560, 301] on div "Subject text..." at bounding box center [440, 302] width 312 height 8
click at [248, 134] on div "Type caption... 84% באיזו מידה לדעתך הוא: באיזו מידה לדעתך הוא: Type a descript…" at bounding box center [440, 232] width 561 height 383
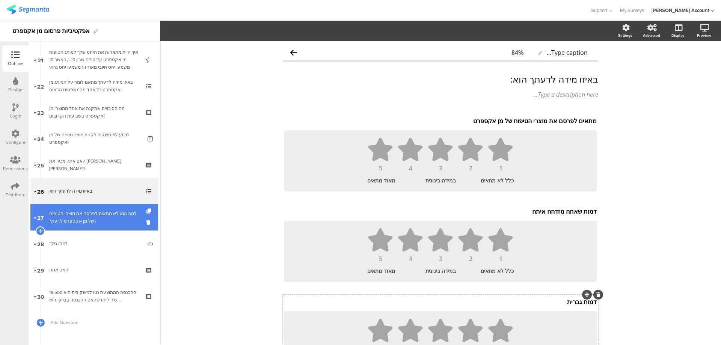
click at [128, 211] on div "למה הוא לא מתאים לפרסם את מוצרי הטיפוח של מן אקספרט לדעתך?" at bounding box center [95, 217] width 93 height 15
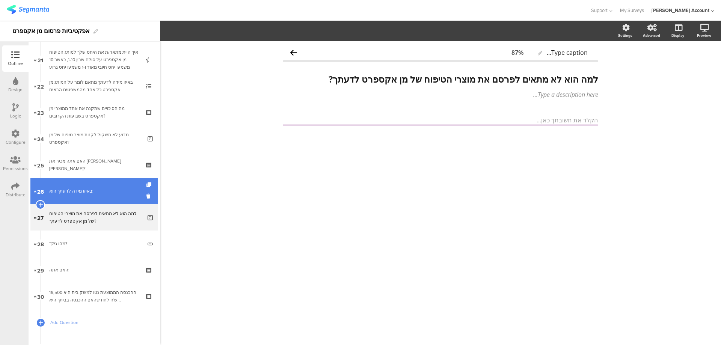
click at [129, 191] on div "באיזו מידה לדעתך הוא:" at bounding box center [94, 191] width 90 height 8
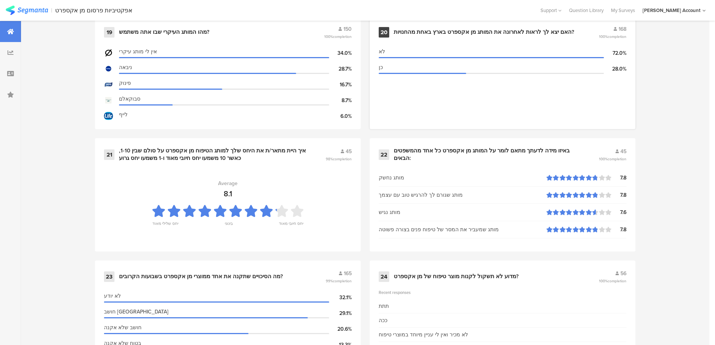
scroll to position [1452, 0]
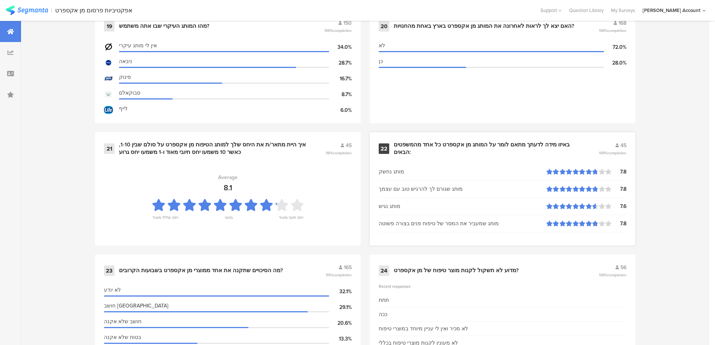
click at [454, 146] on div "באיזו מידה לדעתך מתאם לומר על המותג מן אקספרט כל אחד מהמשפטים הבאים:" at bounding box center [487, 148] width 187 height 15
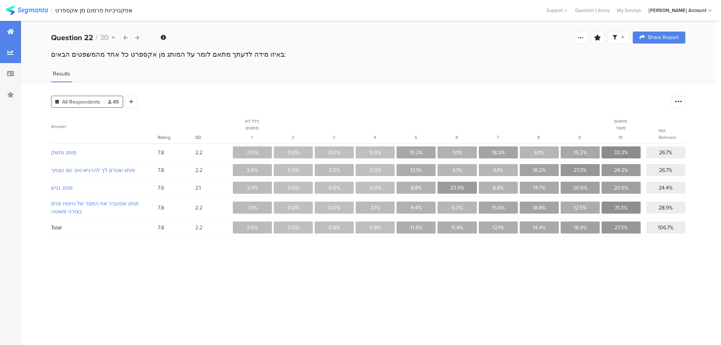
click at [11, 34] on icon at bounding box center [10, 32] width 7 height 6
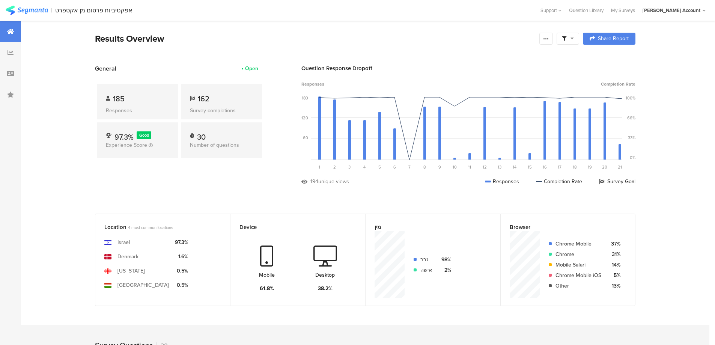
click at [160, 40] on div "Results Overview" at bounding box center [315, 39] width 441 height 14
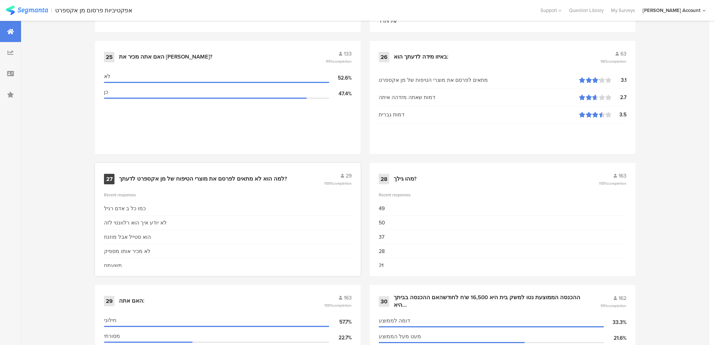
scroll to position [1802, 0]
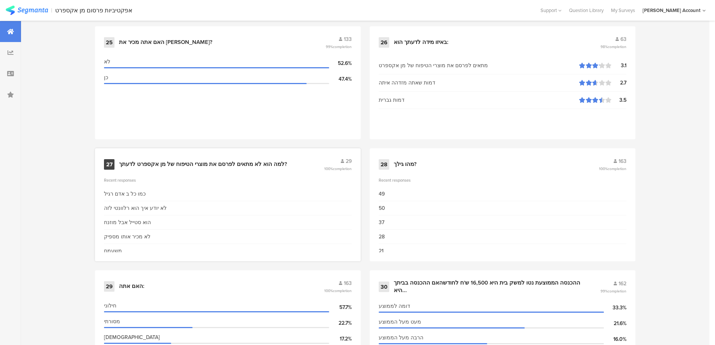
click at [215, 163] on div "למה הוא לא מתאים לפרסם את מוצרי הטיפוח של מן אקספרט לדעתך?" at bounding box center [203, 165] width 168 height 8
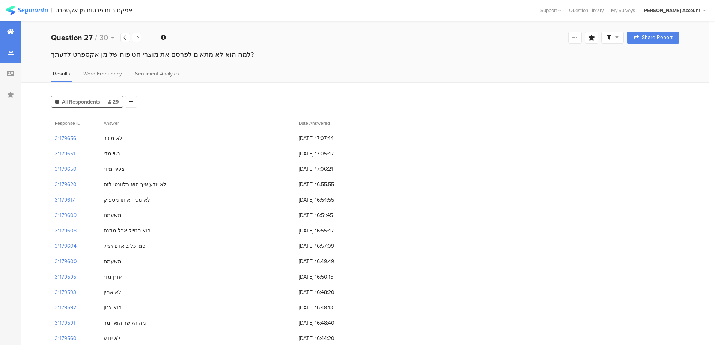
click at [12, 34] on icon at bounding box center [10, 32] width 7 height 6
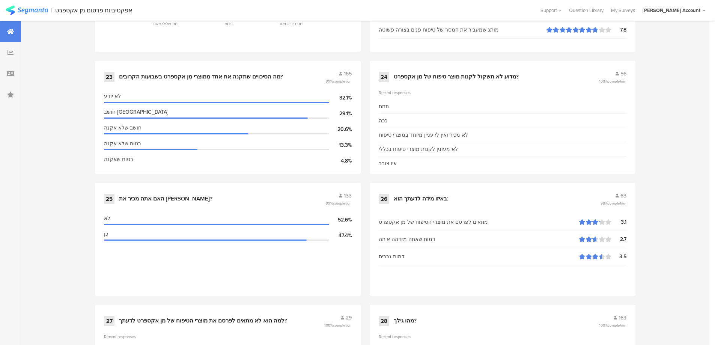
scroll to position [1752, 0]
